Goal: Information Seeking & Learning: Learn about a topic

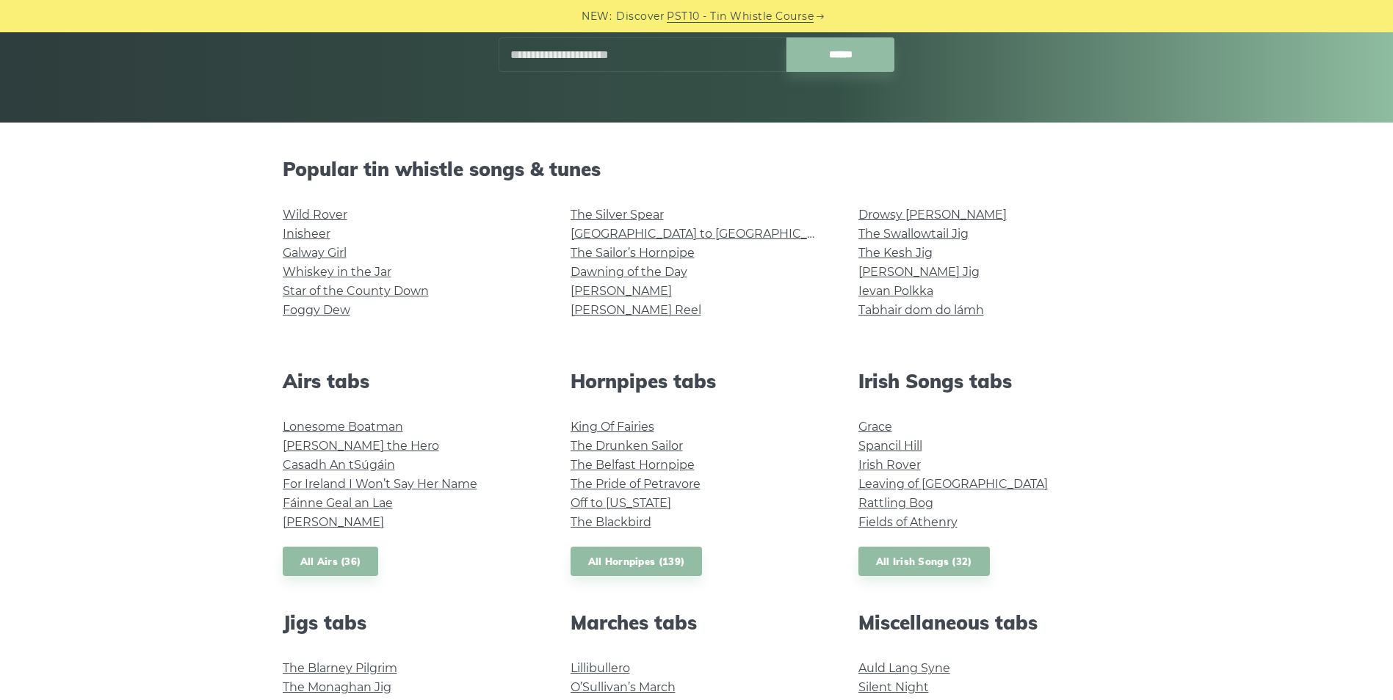
scroll to position [220, 0]
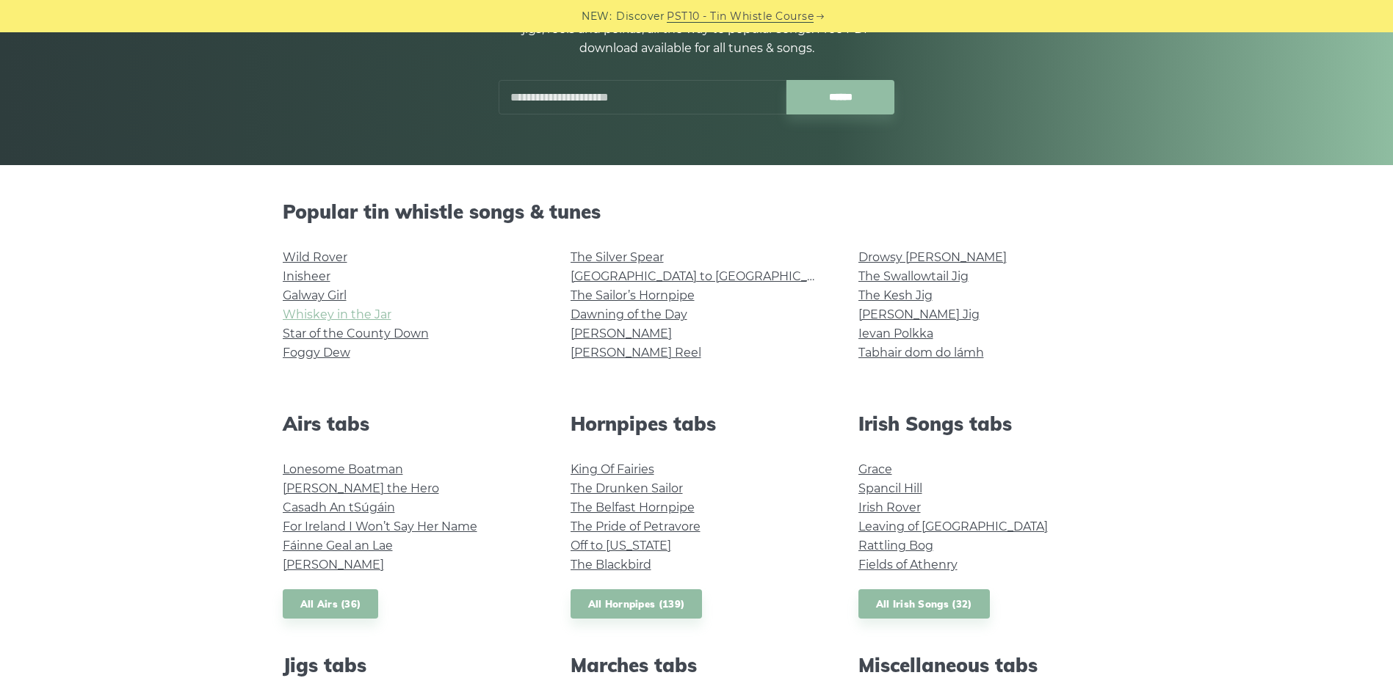
click at [362, 318] on link "Whiskey in the Jar" at bounding box center [337, 315] width 109 height 14
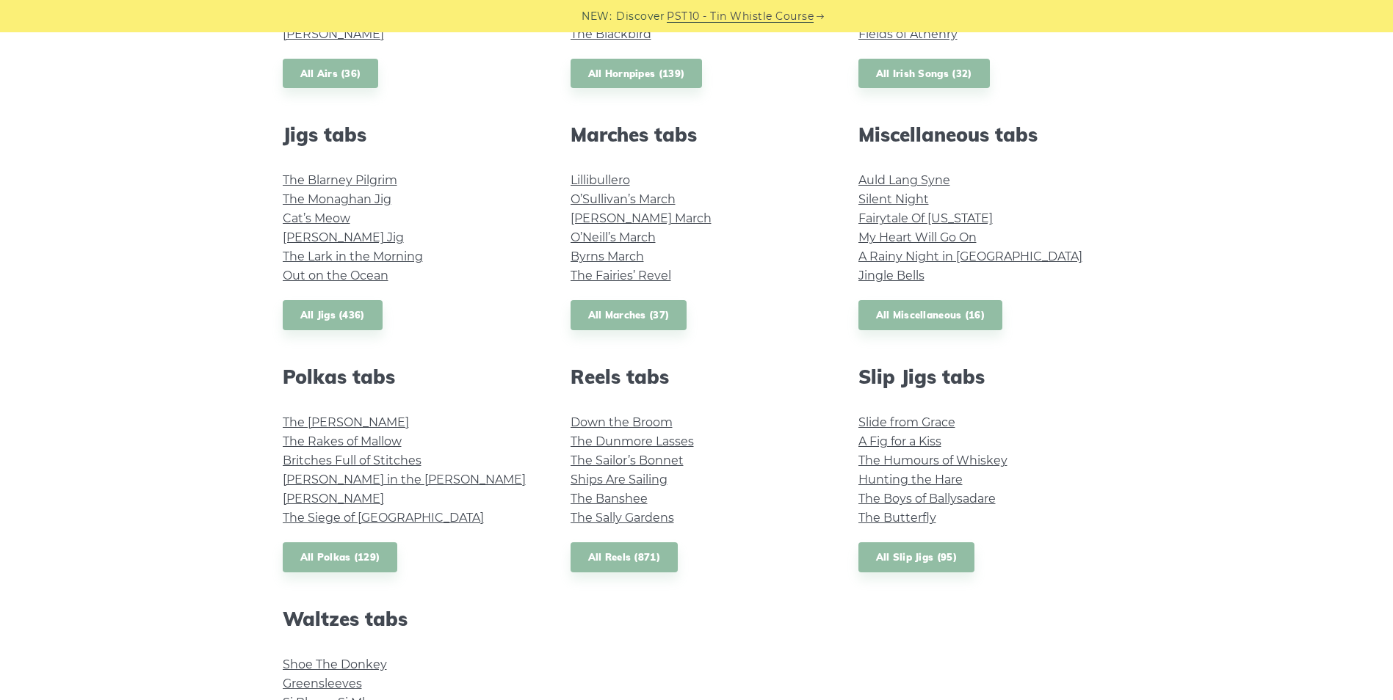
scroll to position [661, 0]
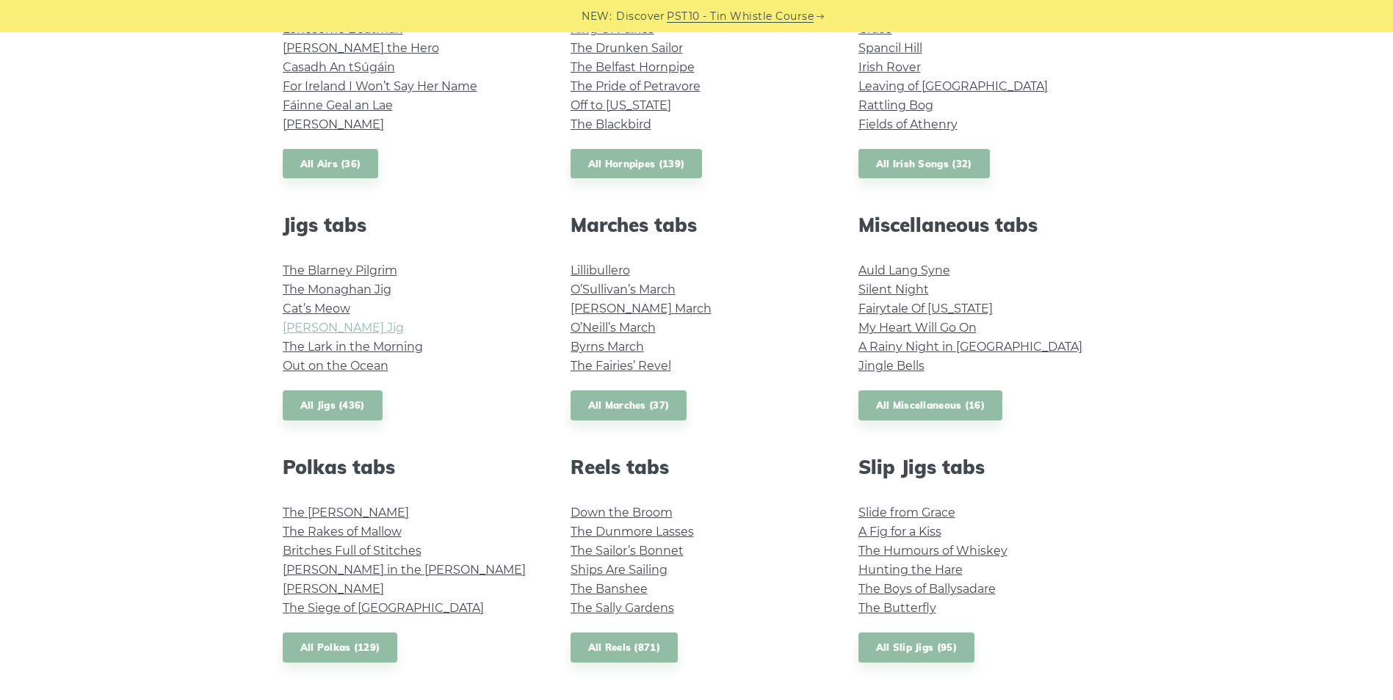
click at [314, 328] on link "[PERSON_NAME] Jig" at bounding box center [343, 328] width 121 height 14
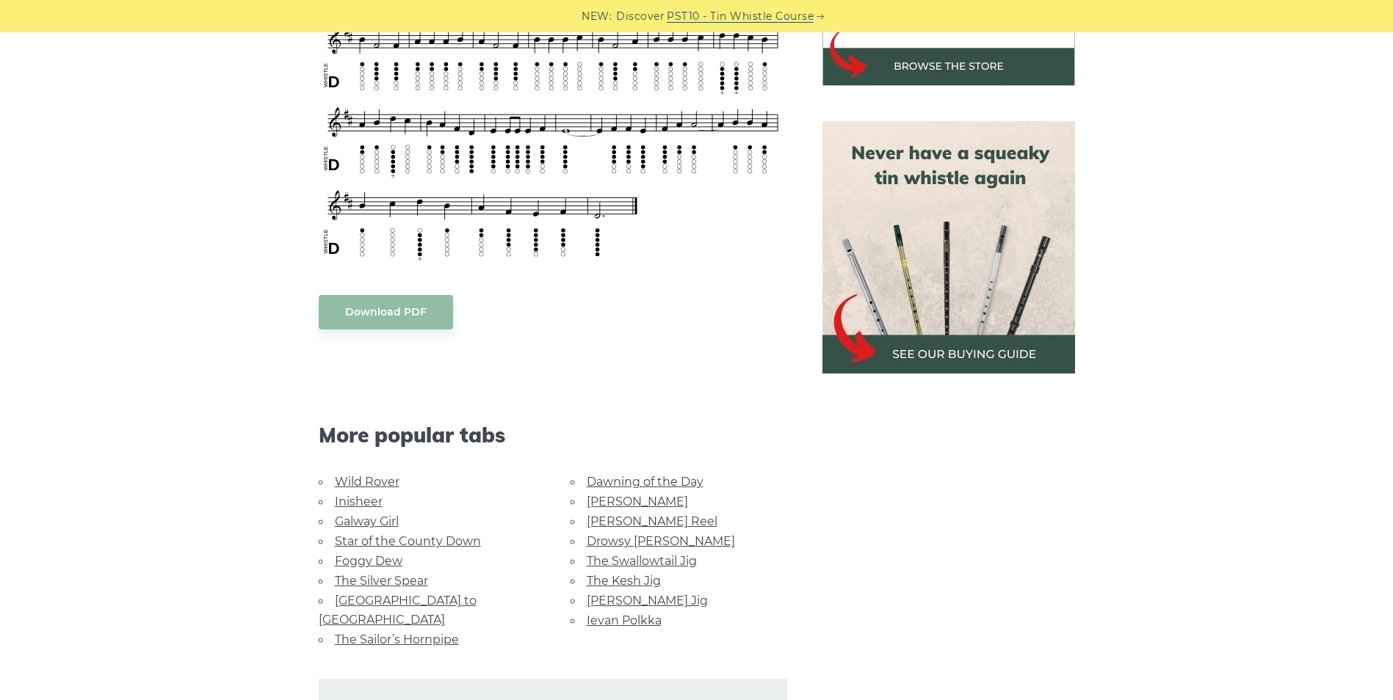
scroll to position [661, 0]
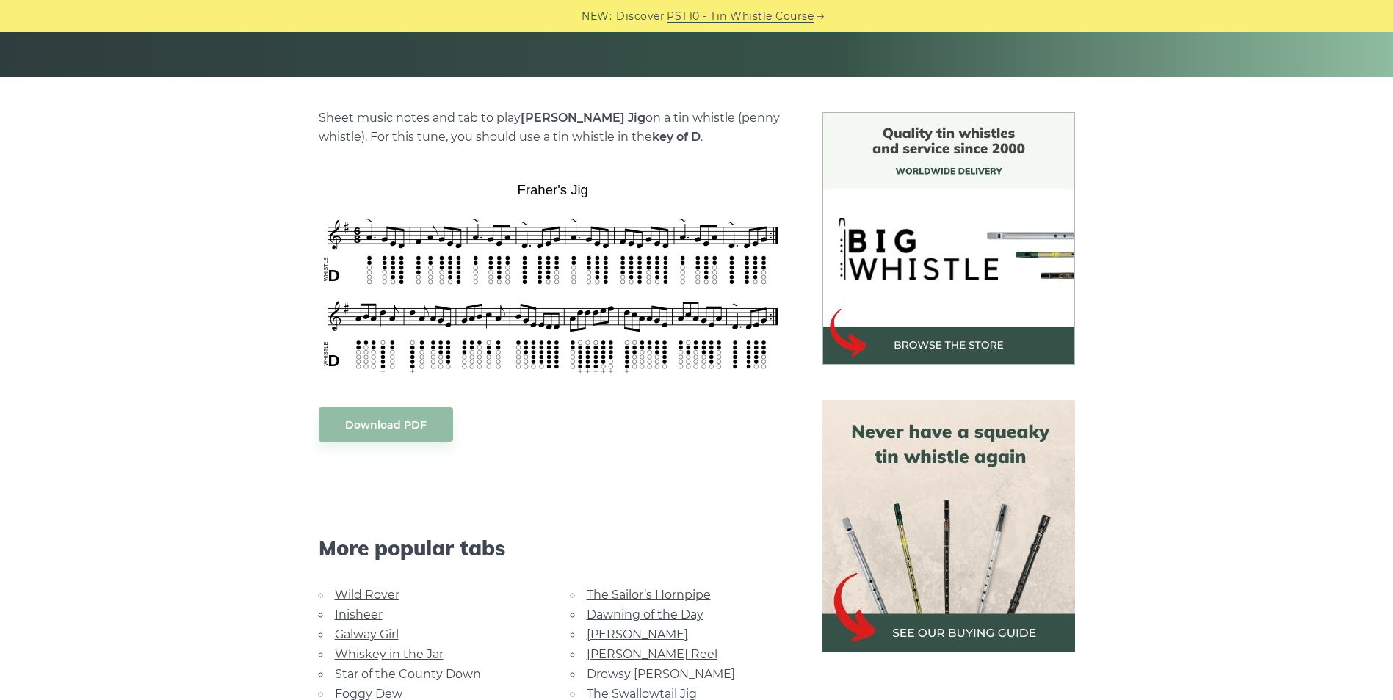
scroll to position [220, 0]
